Goal: Check status: Check status

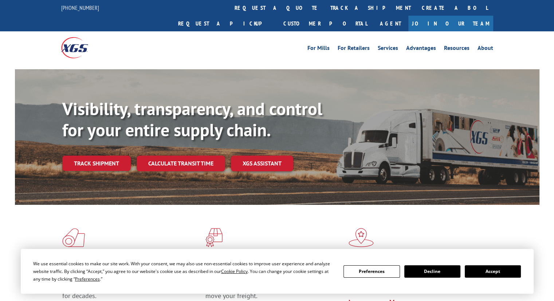
click at [74, 156] on link "Track shipment" at bounding box center [96, 163] width 68 height 15
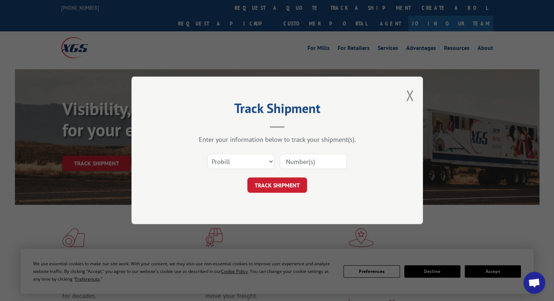
click at [290, 162] on input at bounding box center [313, 161] width 67 height 15
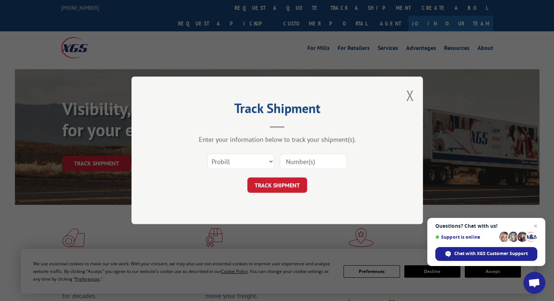
paste input "16900858"
type input "16900858"
click at [279, 189] on button "TRACK SHIPMENT" at bounding box center [277, 185] width 60 height 15
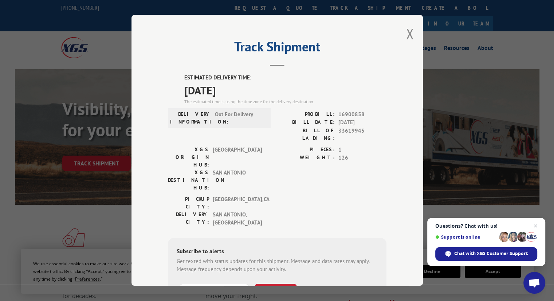
click at [196, 284] on input "+1 (___) ___-____" at bounding box center [214, 291] width 69 height 15
type input "[PHONE_NUMBER]"
click at [270, 284] on button "SUBSCRIBE" at bounding box center [276, 291] width 42 height 15
click at [409, 34] on button "Close modal" at bounding box center [410, 33] width 8 height 19
